Goal: Information Seeking & Learning: Learn about a topic

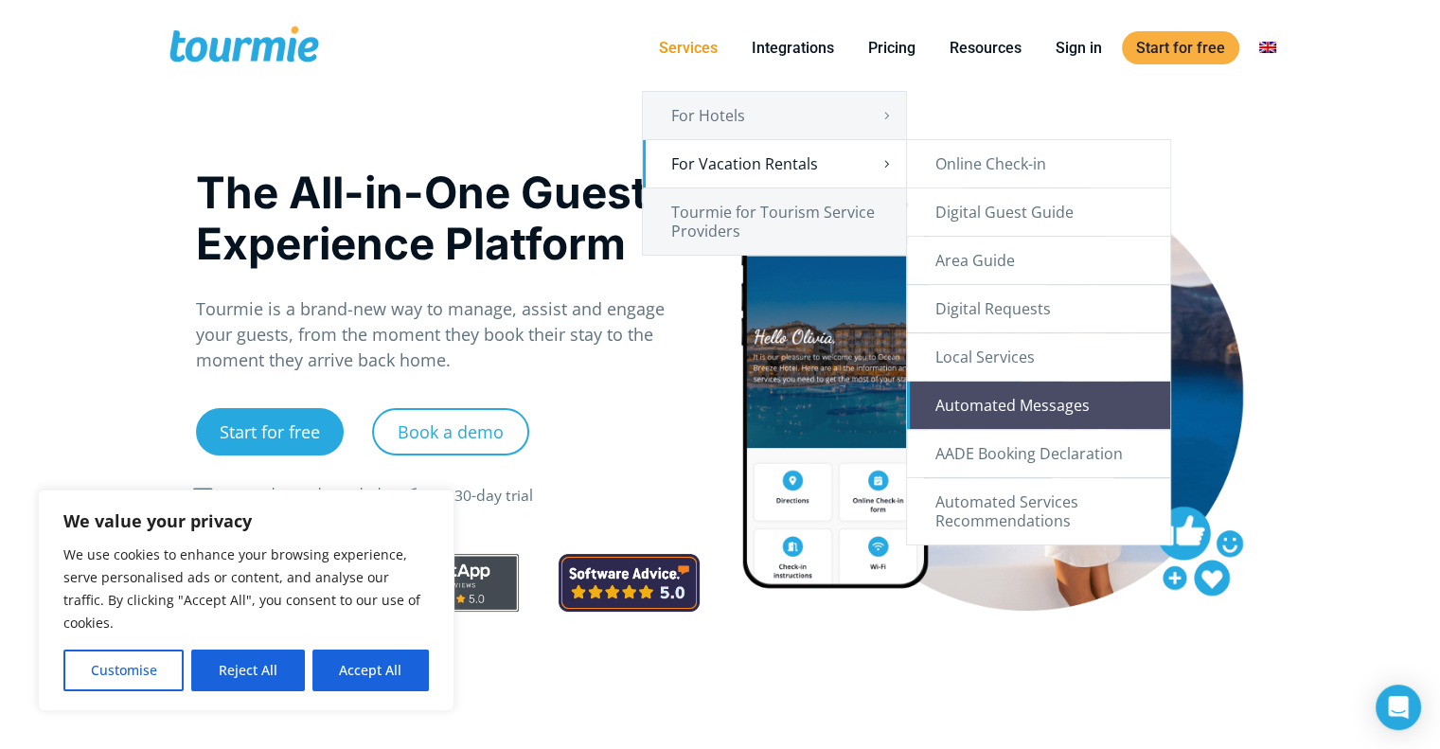
click at [1080, 398] on link "Automated Messages" at bounding box center [1038, 405] width 263 height 47
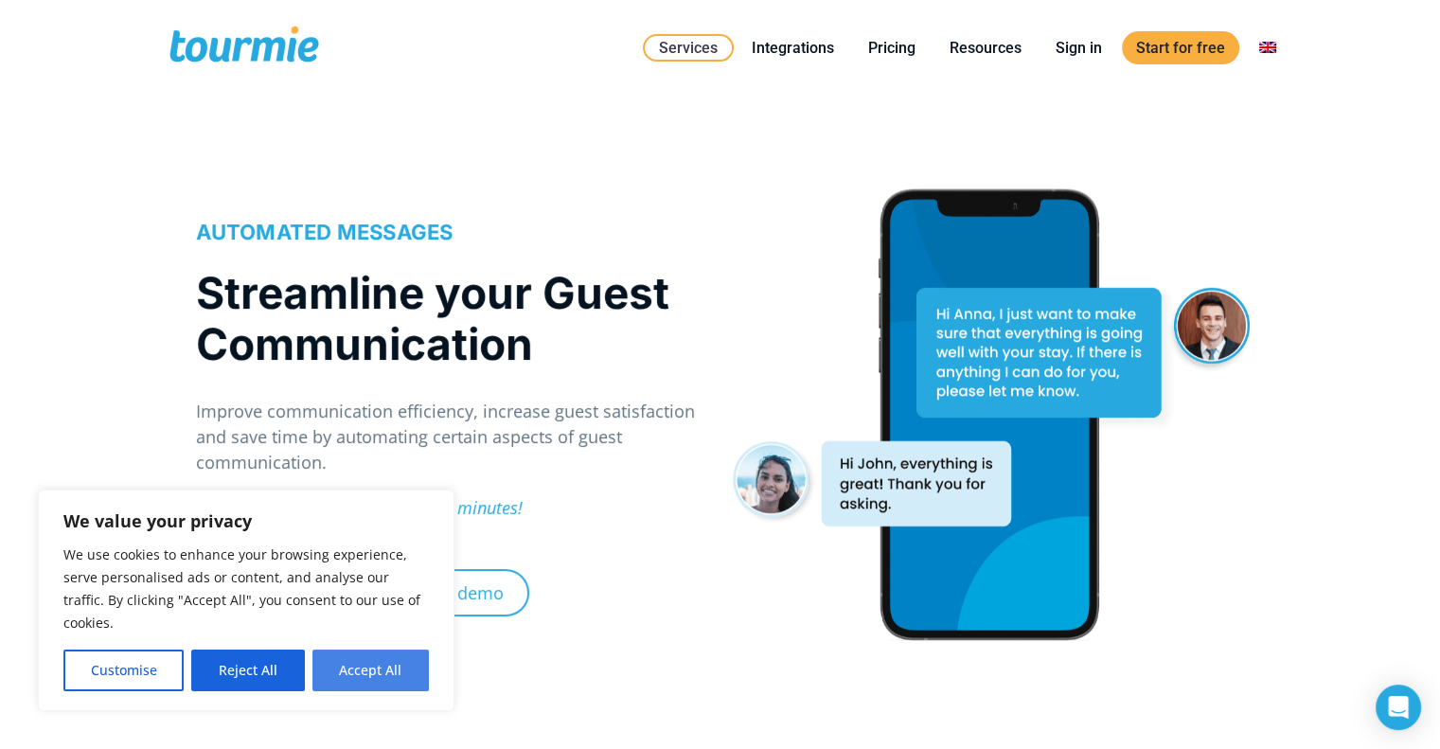
click at [352, 683] on button "Accept All" at bounding box center [370, 671] width 116 height 42
checkbox input "true"
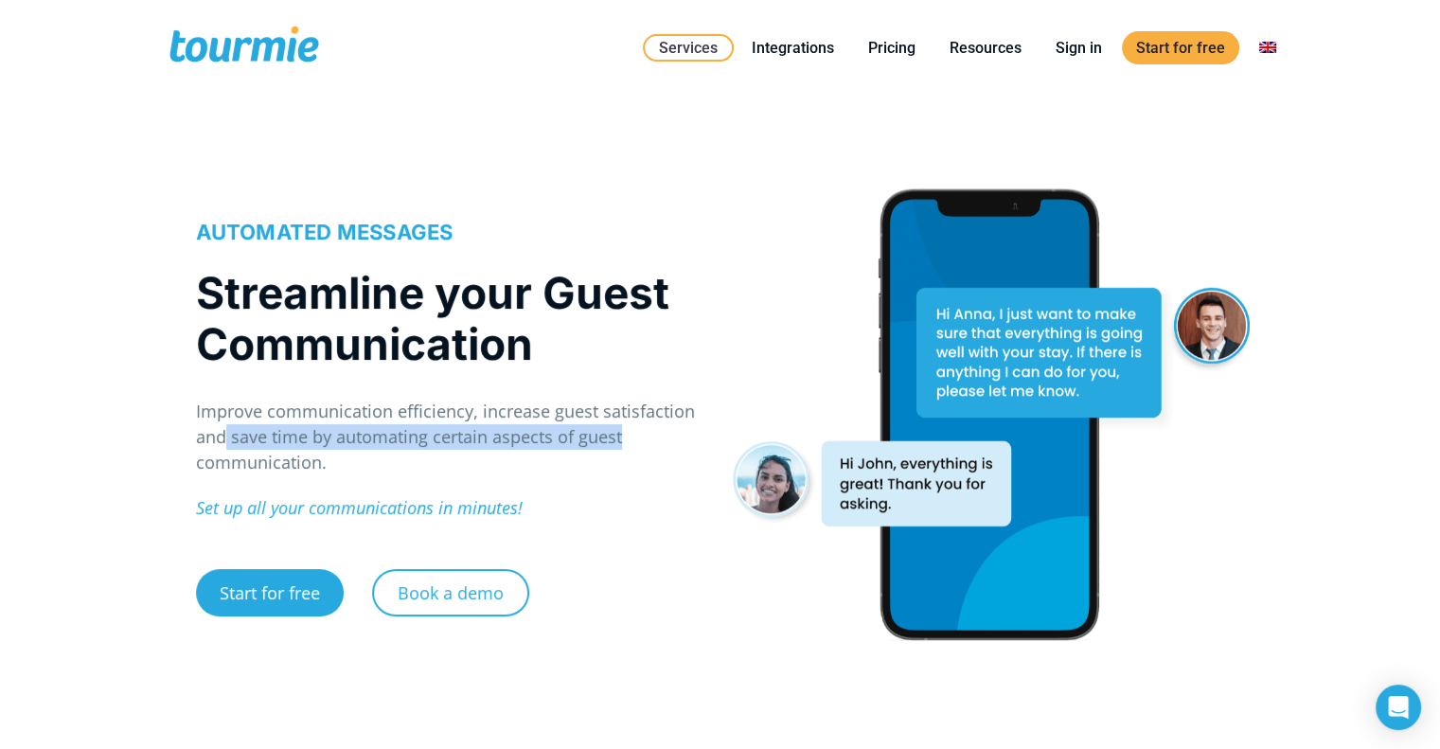
drag, startPoint x: 227, startPoint y: 432, endPoint x: 618, endPoint y: 425, distance: 391.2
click at [618, 425] on p "Improve communication efficiency, increase guest satisfaction and save time by …" at bounding box center [448, 437] width 505 height 77
click at [885, 49] on link "Pricing" at bounding box center [892, 48] width 76 height 24
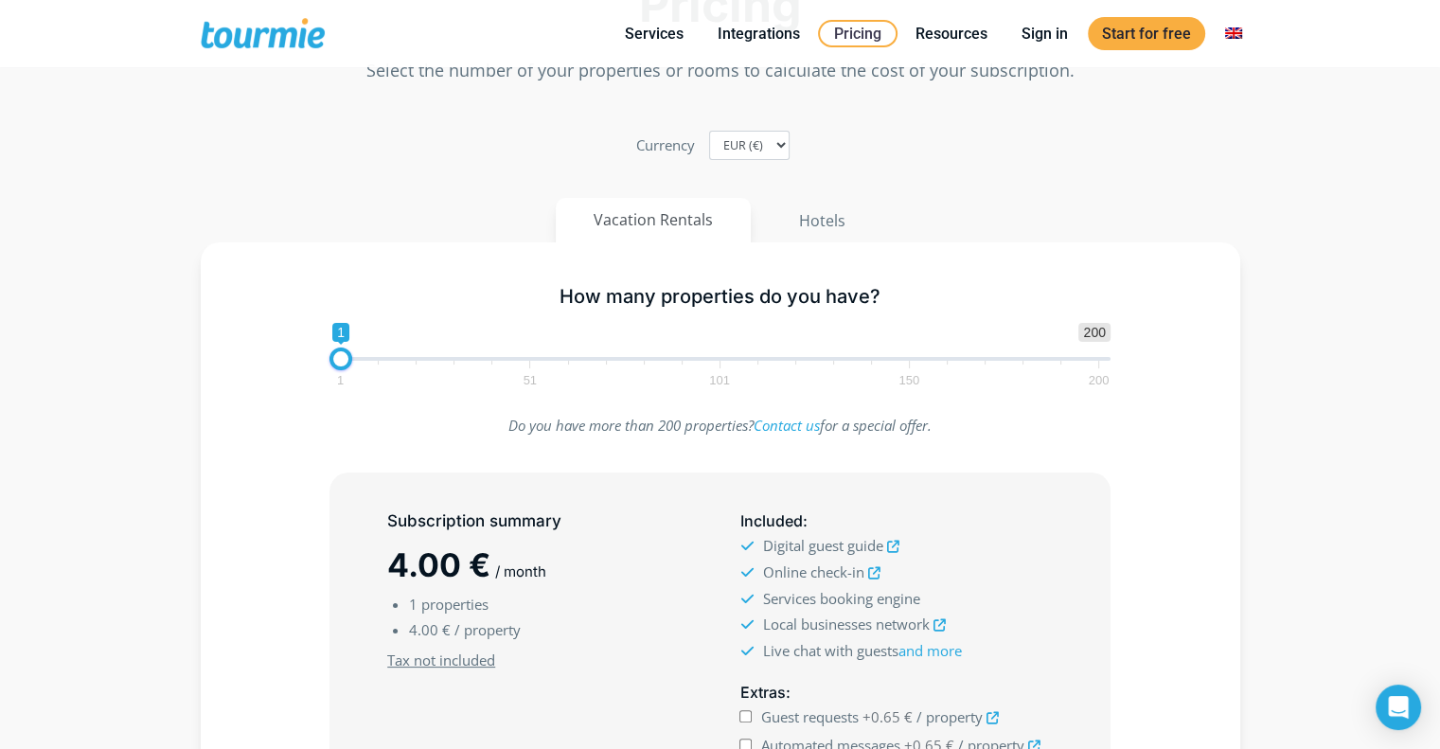
scroll to position [204, 0]
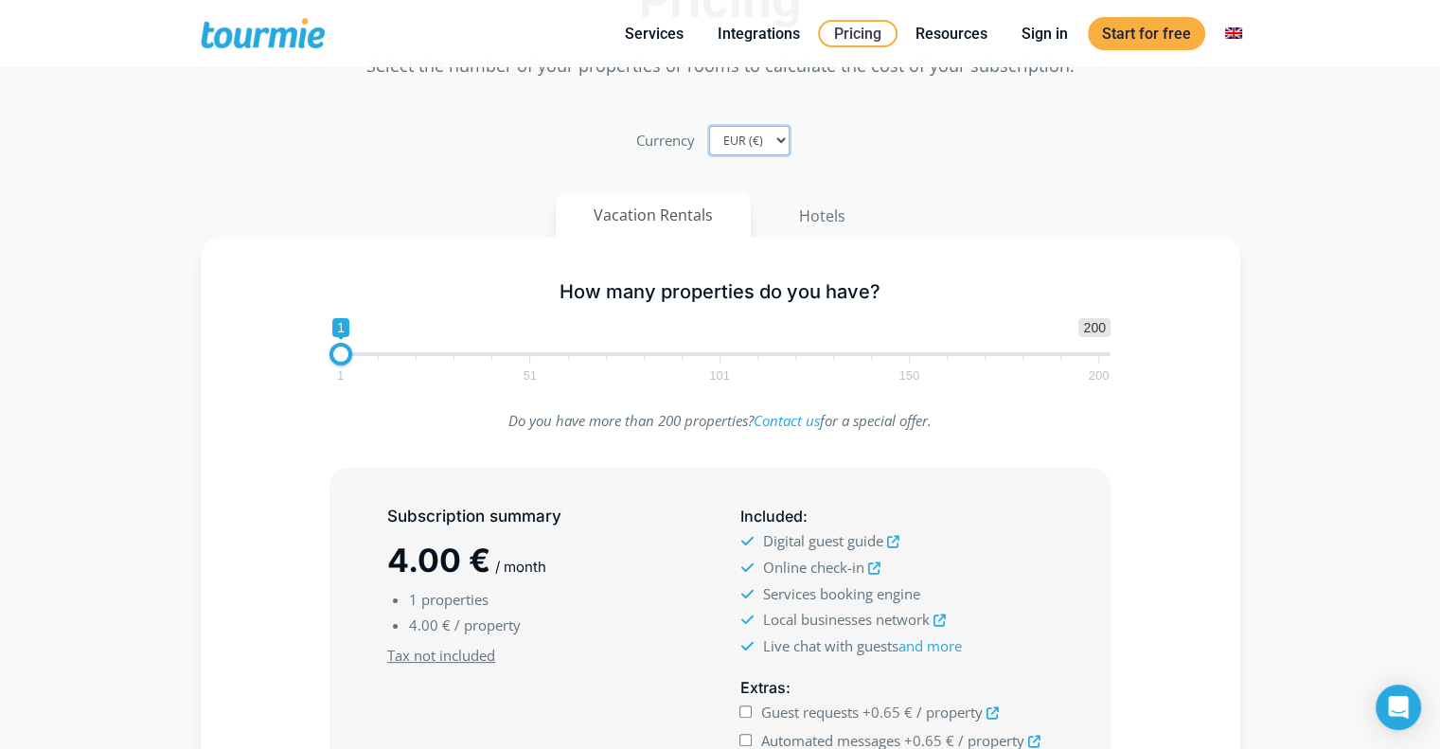
click at [783, 138] on select "EUR (€) USD ($) GBP (£)" at bounding box center [749, 140] width 80 height 29
select select "USD"
click at [709, 126] on select "EUR (€) USD ($) GBP (£)" at bounding box center [749, 140] width 80 height 29
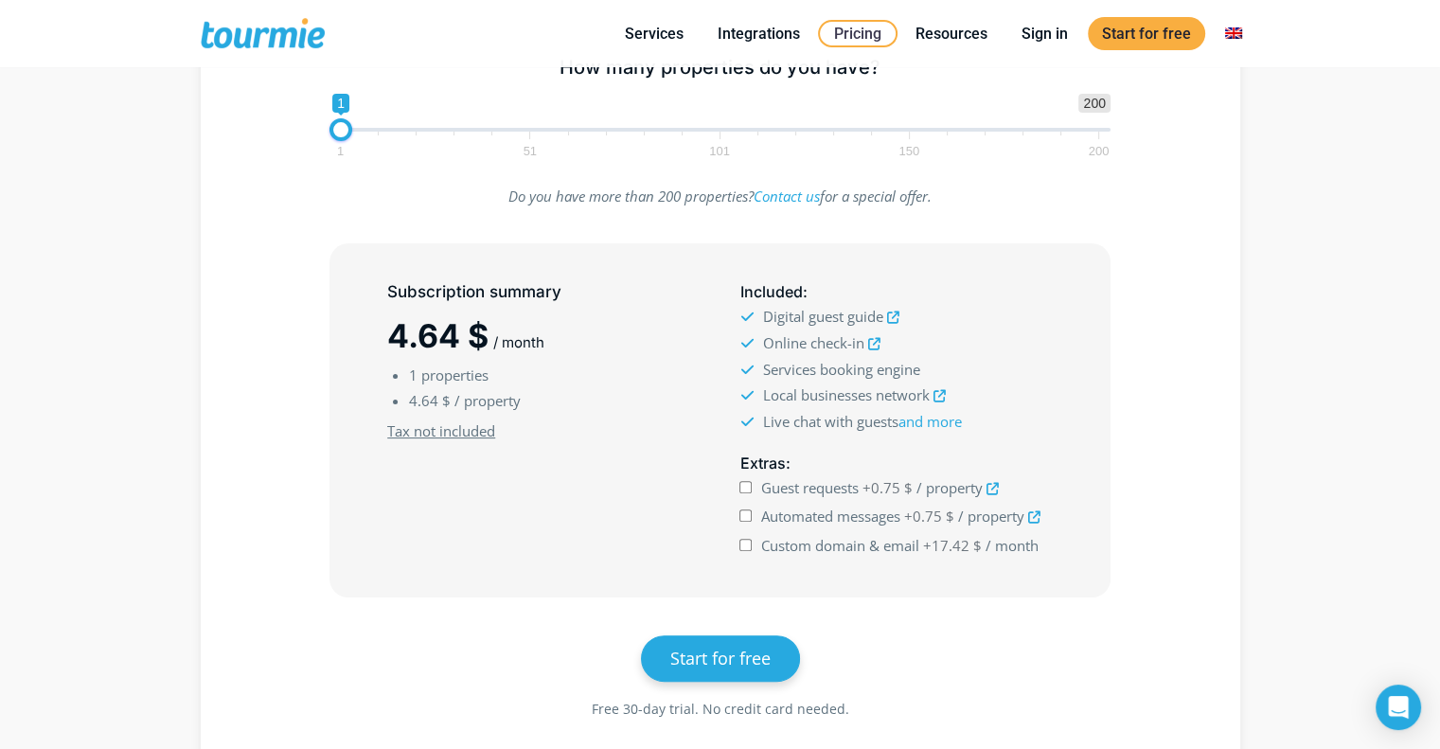
scroll to position [428, 0]
click at [750, 514] on input "Automated messages +0.75 $ / property" at bounding box center [746, 515] width 12 height 12
checkbox input "true"
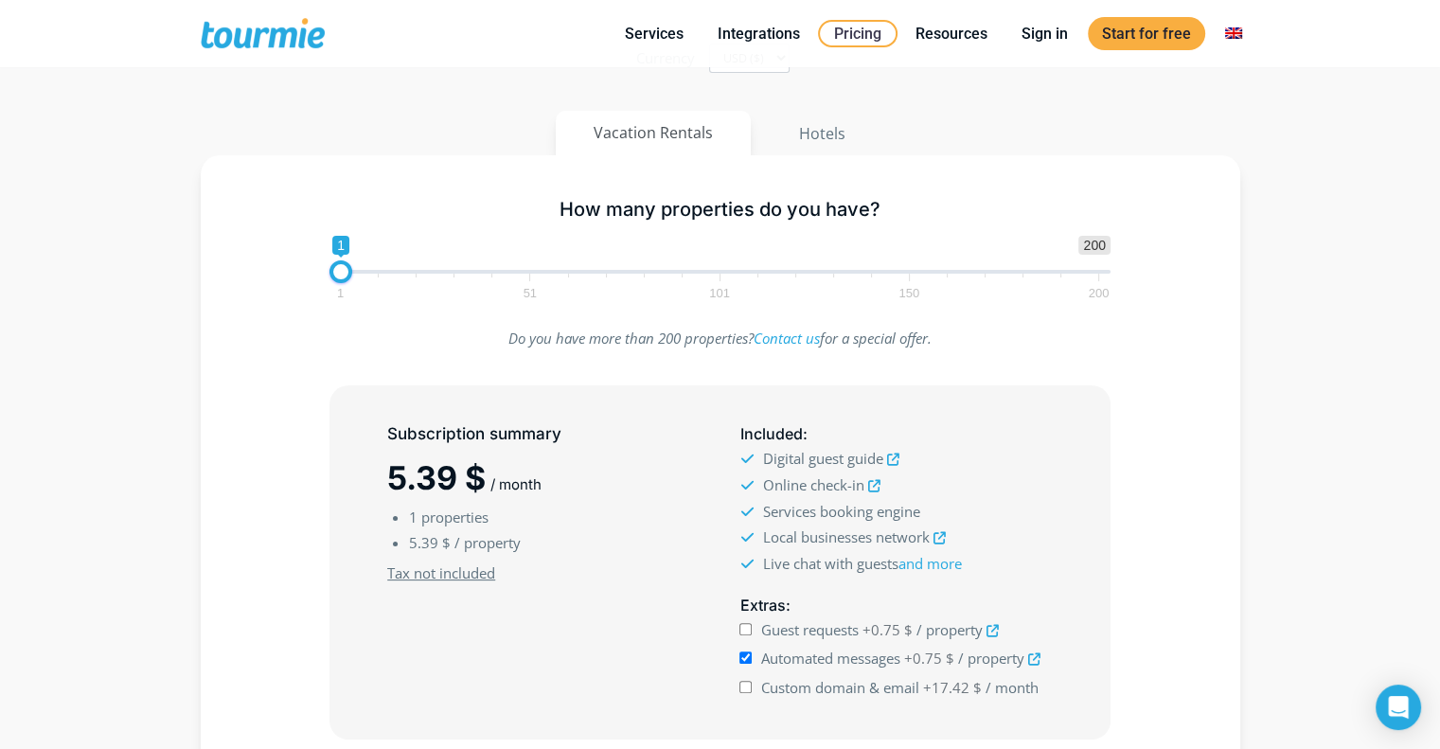
scroll to position [288, 0]
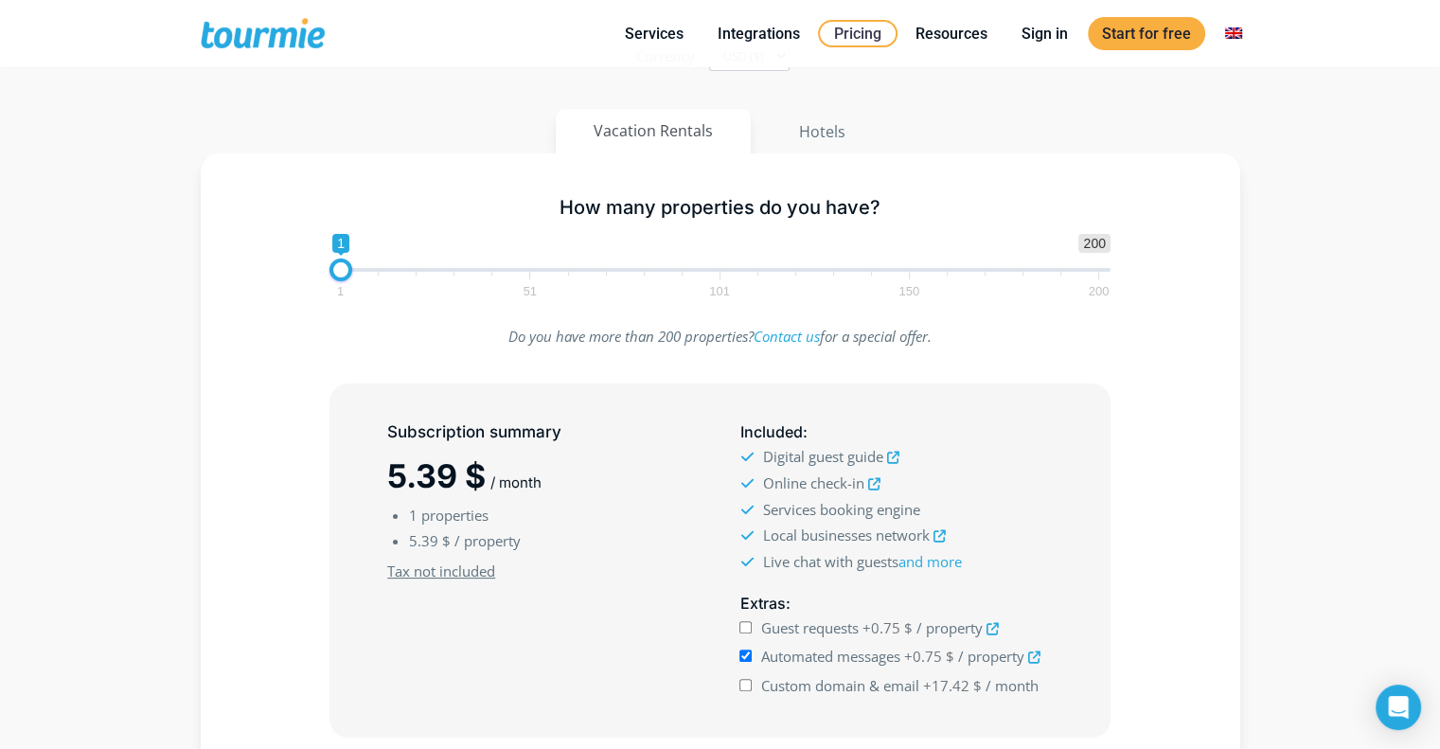
click at [989, 624] on icon at bounding box center [993, 629] width 12 height 12
click at [1038, 652] on icon at bounding box center [1034, 658] width 12 height 12
click at [827, 132] on button "Hotels" at bounding box center [822, 131] width 124 height 45
click at [686, 128] on button "Vacation Rentals" at bounding box center [654, 131] width 197 height 45
drag, startPoint x: 759, startPoint y: 481, endPoint x: 860, endPoint y: 476, distance: 100.5
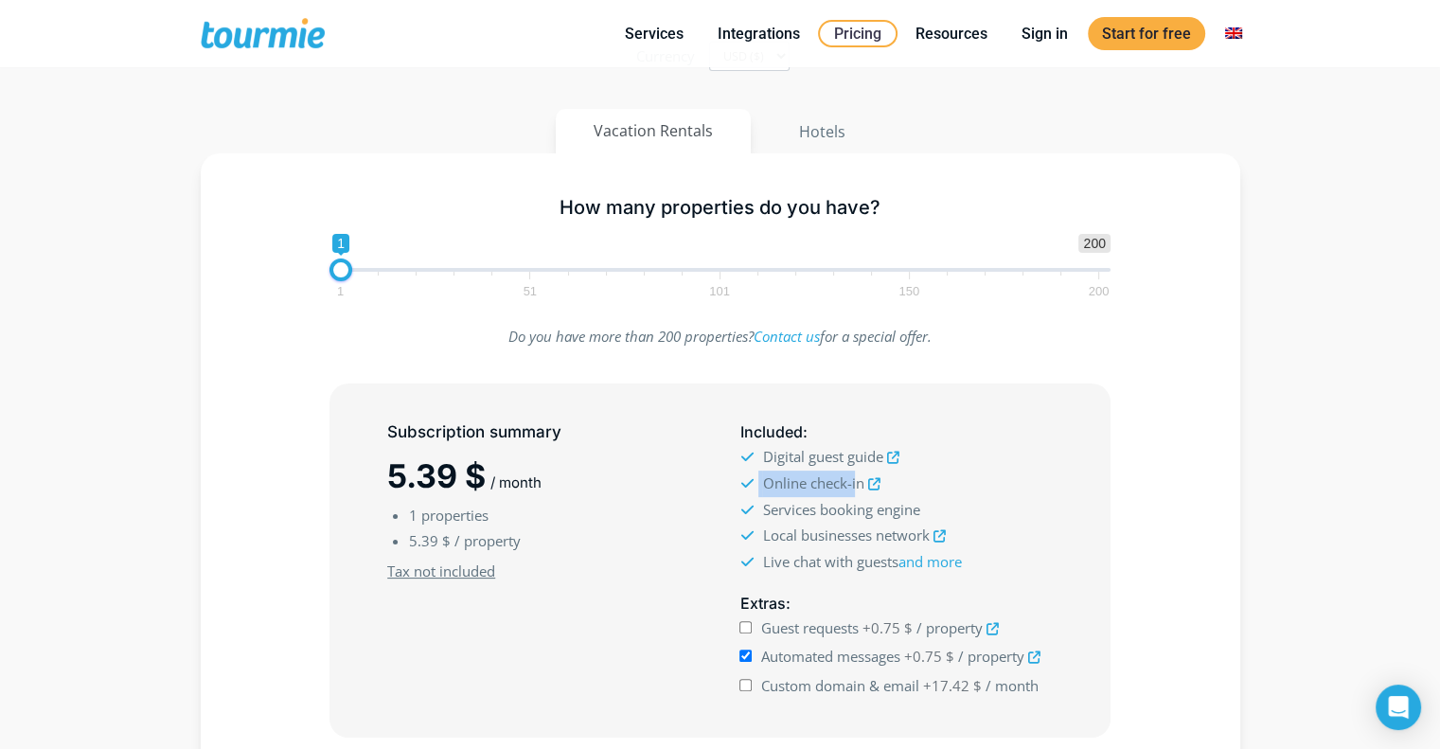
click at [860, 476] on li "Online check-in" at bounding box center [896, 484] width 312 height 27
click at [893, 454] on icon at bounding box center [892, 458] width 12 height 12
click at [873, 479] on icon at bounding box center [873, 484] width 12 height 12
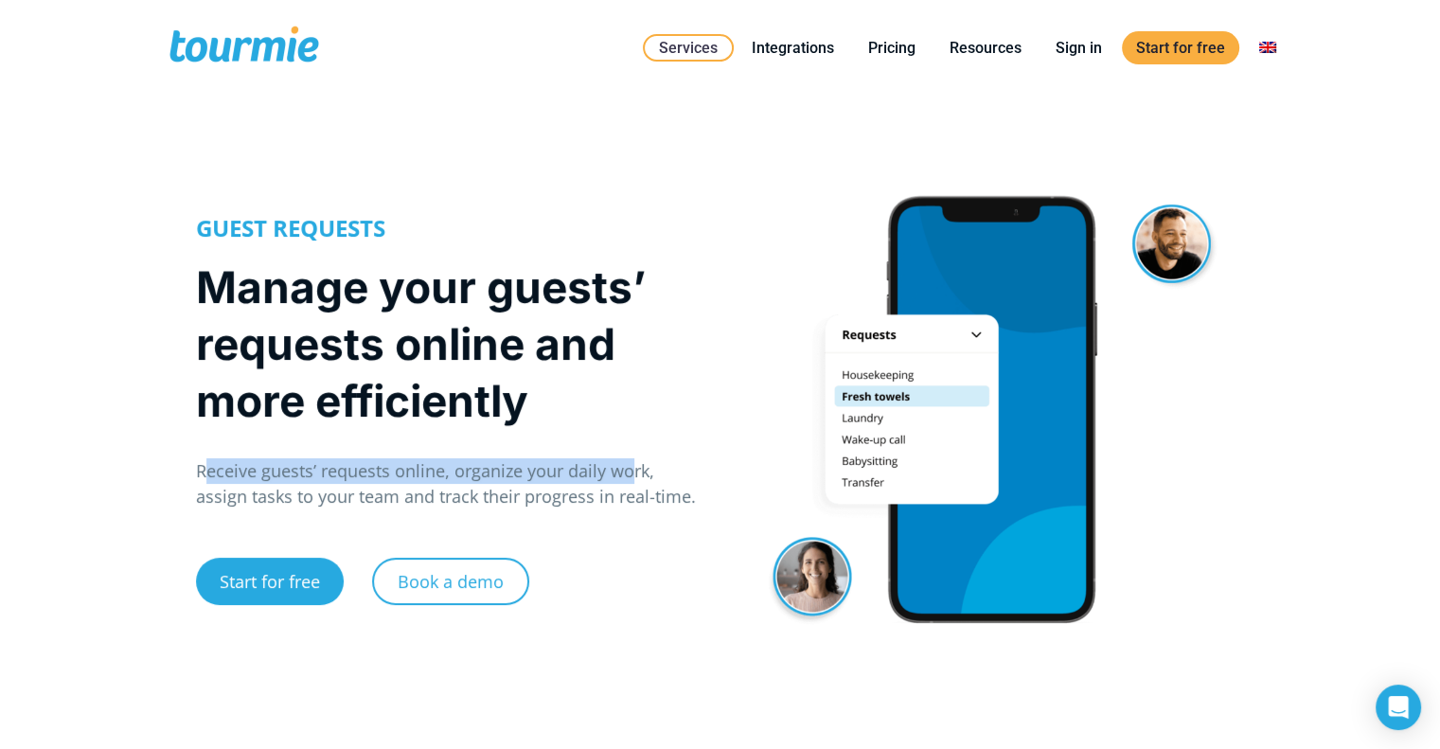
drag, startPoint x: 201, startPoint y: 473, endPoint x: 625, endPoint y: 469, distance: 424.3
click at [625, 469] on p "Receive guests’ requests online, organize your daily work, assign tasks to your…" at bounding box center [448, 483] width 505 height 51
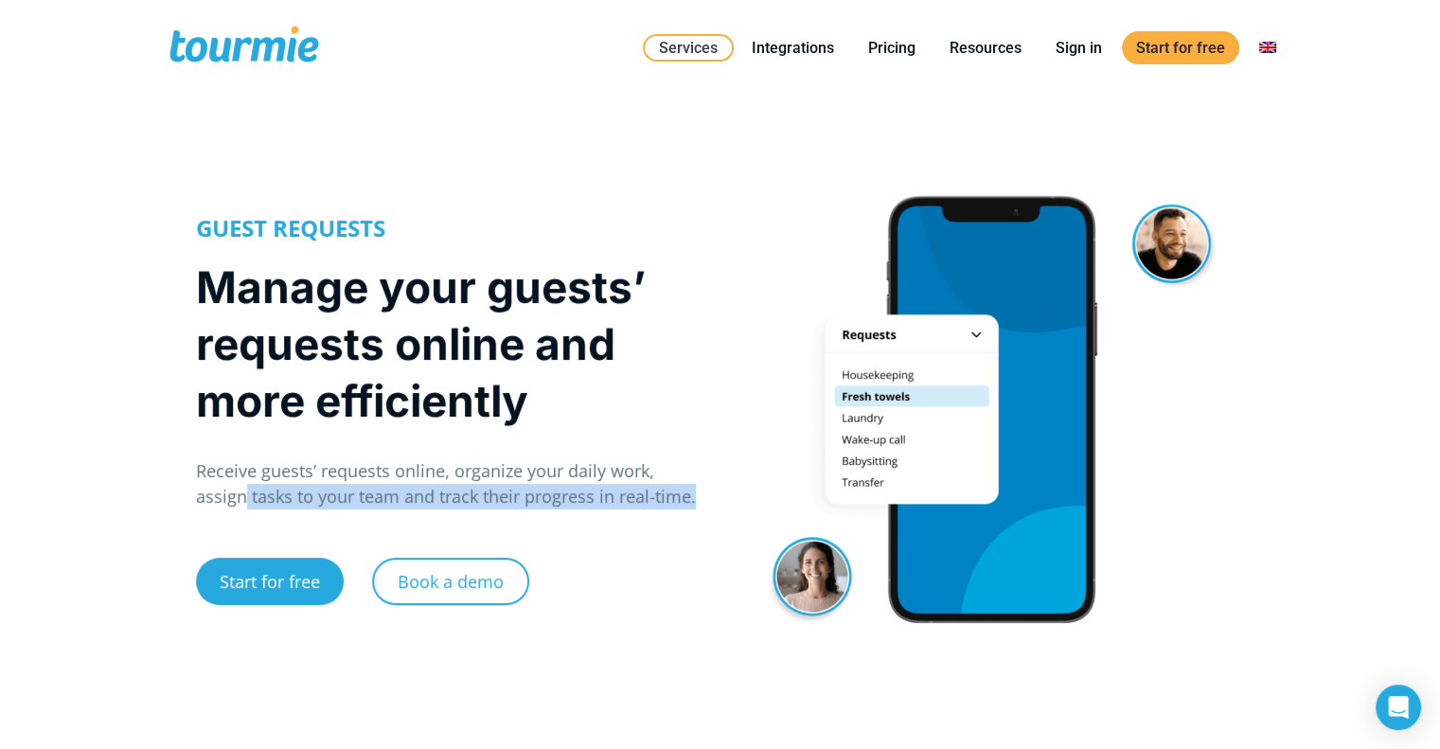
drag, startPoint x: 245, startPoint y: 504, endPoint x: 525, endPoint y: 510, distance: 279.4
click at [525, 510] on div "GUEST REQUESTS Manage your guests’ requests online and more efficiently Receive…" at bounding box center [448, 425] width 505 height 420
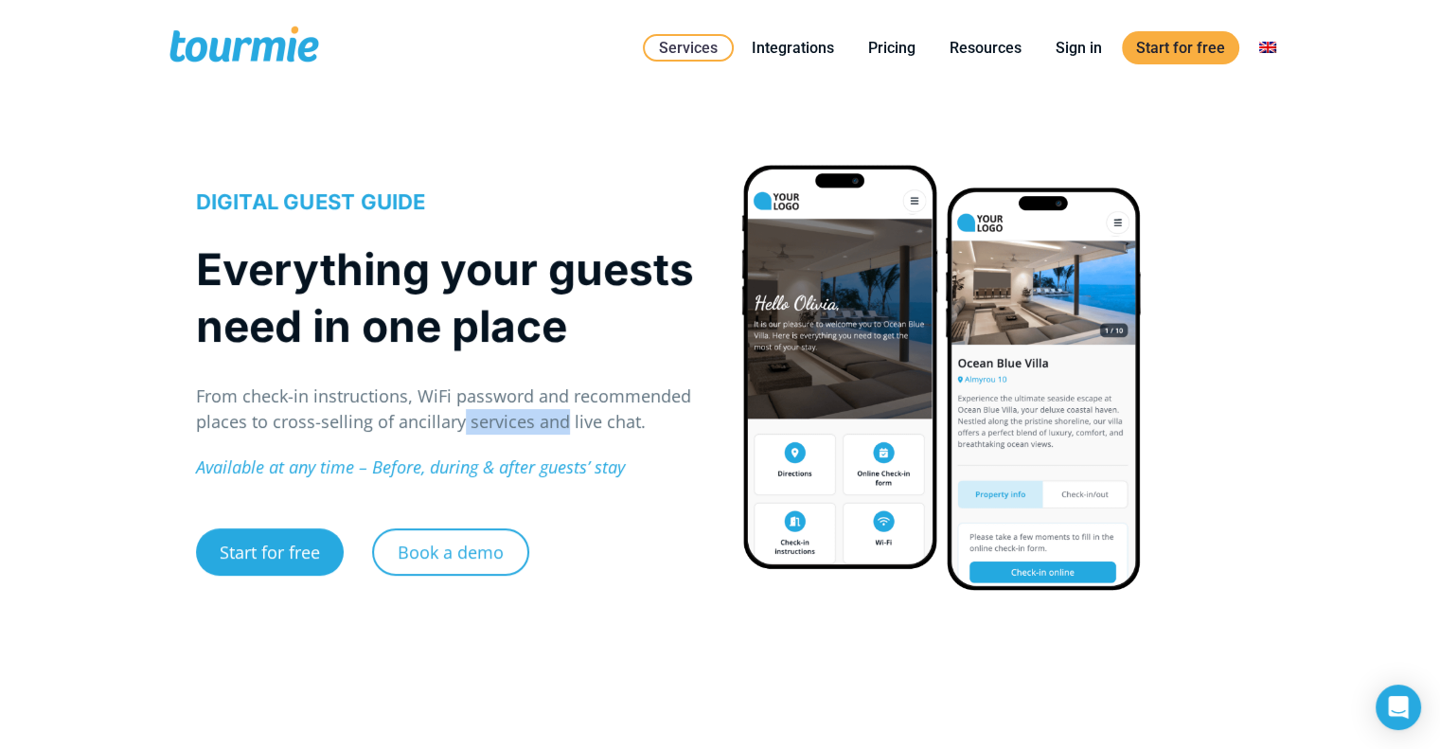
drag, startPoint x: 455, startPoint y: 413, endPoint x: 588, endPoint y: 420, distance: 132.7
click at [578, 420] on p "From check-in instructions, WiFi password and recommended places to cross-selli…" at bounding box center [448, 409] width 505 height 51
drag, startPoint x: 461, startPoint y: 473, endPoint x: 638, endPoint y: 482, distance: 177.3
click at [620, 481] on div "DIGITAL GUEST GUIDE Everything your guests need in one place From check-in inst…" at bounding box center [448, 395] width 505 height 417
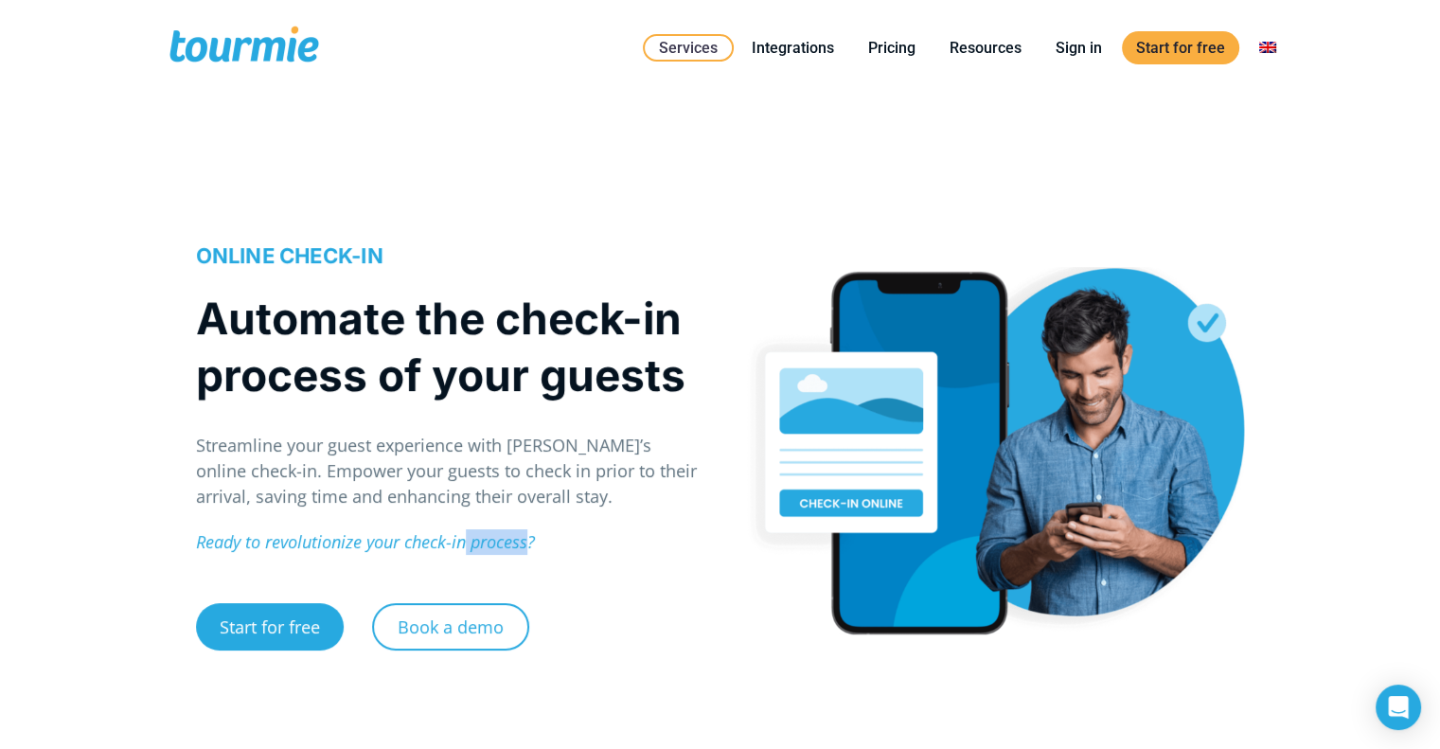
drag, startPoint x: 461, startPoint y: 546, endPoint x: 593, endPoint y: 550, distance: 131.7
click at [574, 544] on p "Ready to revolutionize your check-in process?" at bounding box center [448, 542] width 505 height 26
click at [797, 47] on link "Integrations" at bounding box center [793, 48] width 111 height 24
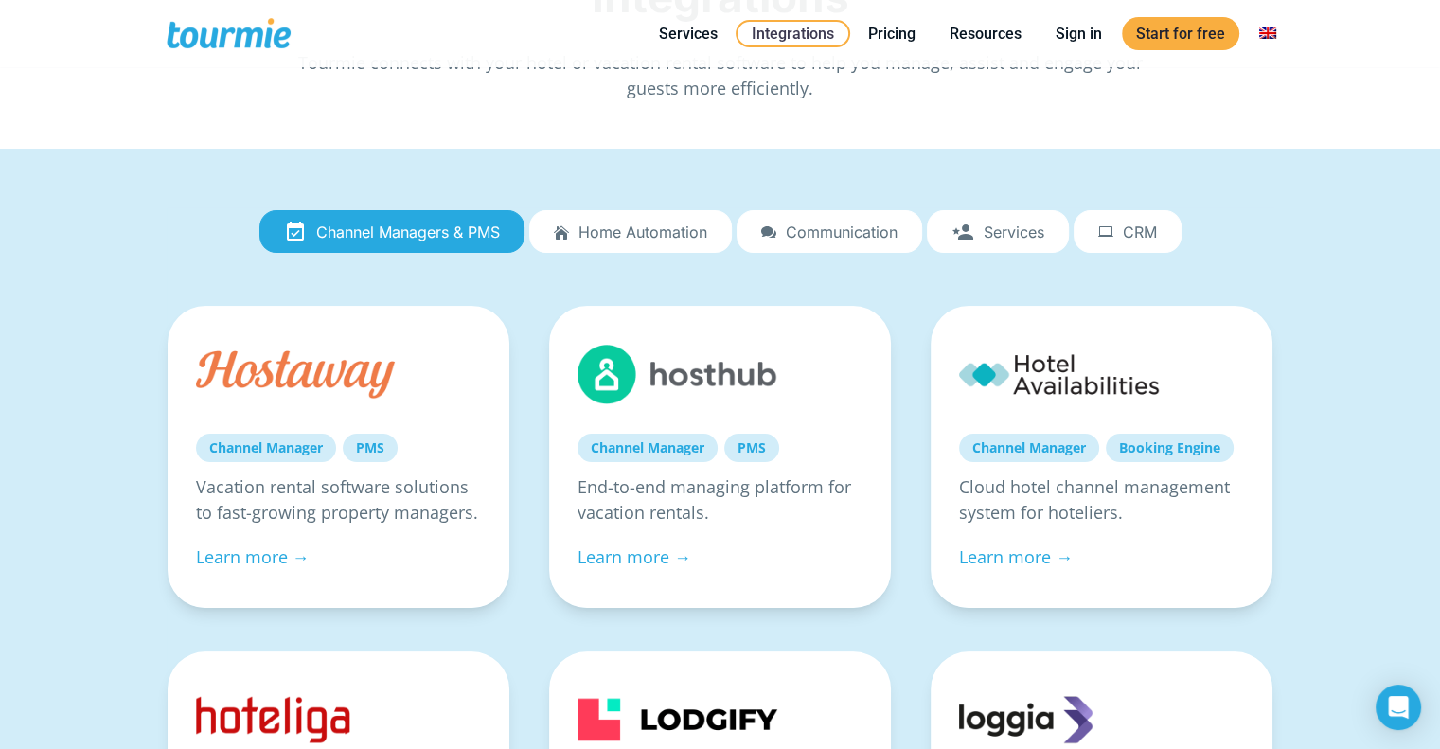
scroll to position [169, 0]
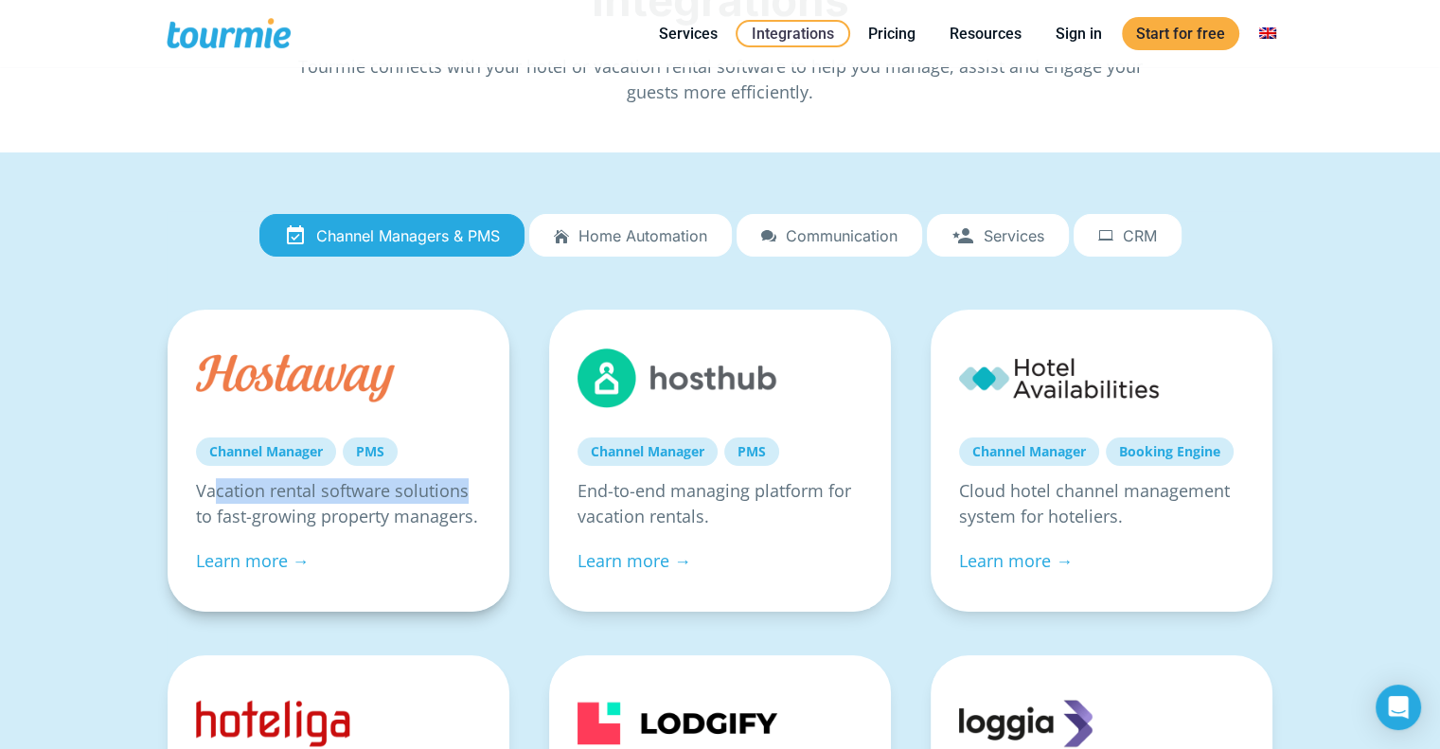
drag, startPoint x: 337, startPoint y: 490, endPoint x: 468, endPoint y: 494, distance: 130.8
click at [468, 494] on p "Vacation rental software solutions to fast-growing property managers." at bounding box center [338, 503] width 285 height 51
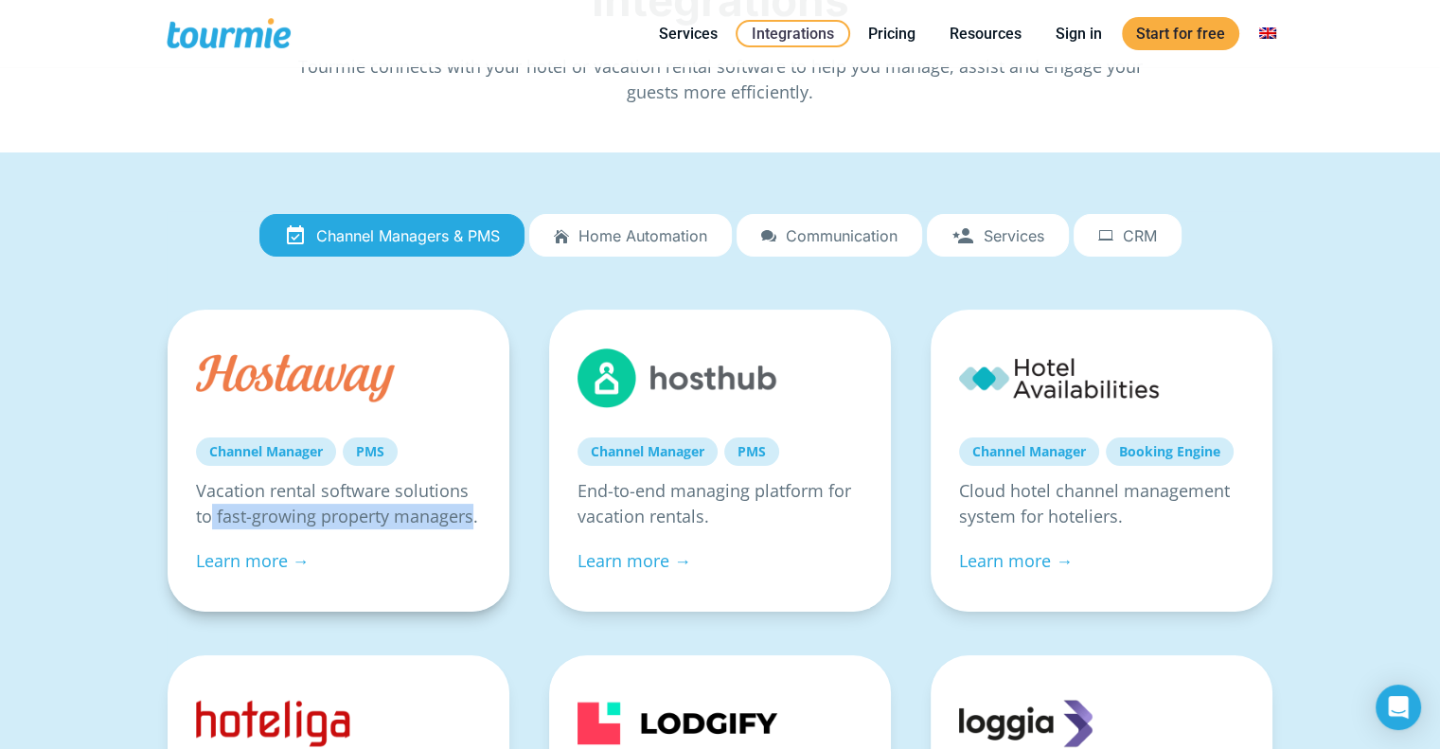
drag, startPoint x: 212, startPoint y: 514, endPoint x: 473, endPoint y: 519, distance: 261.4
click at [473, 519] on p "Vacation rental software solutions to fast-growing property managers." at bounding box center [338, 503] width 285 height 51
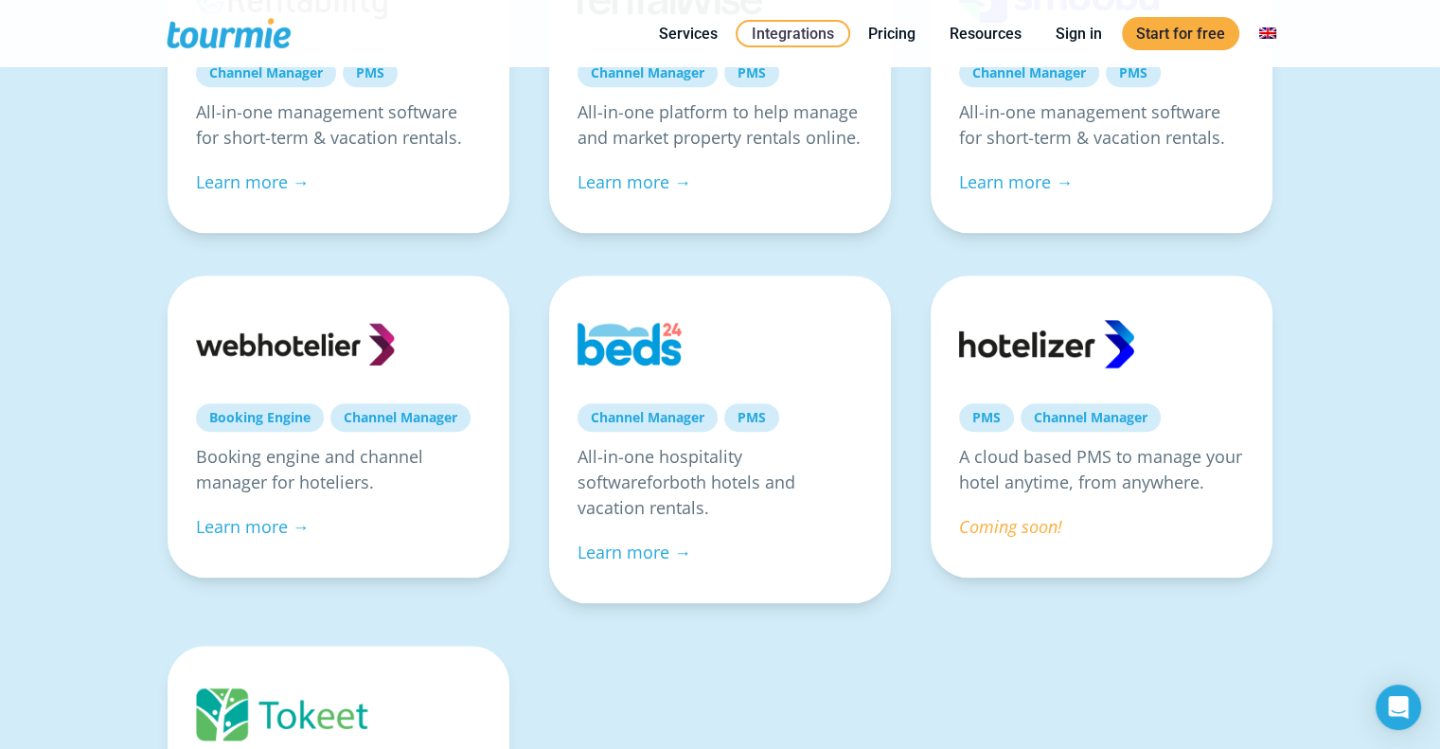
scroll to position [1455, 0]
